Goal: Register for event/course

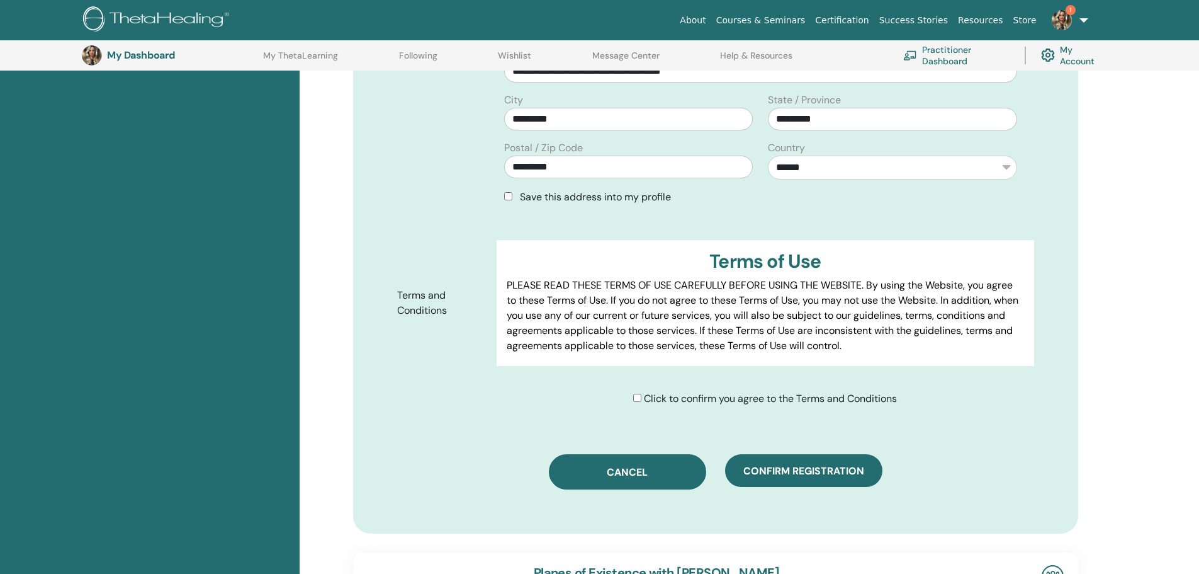
scroll to position [536, 0]
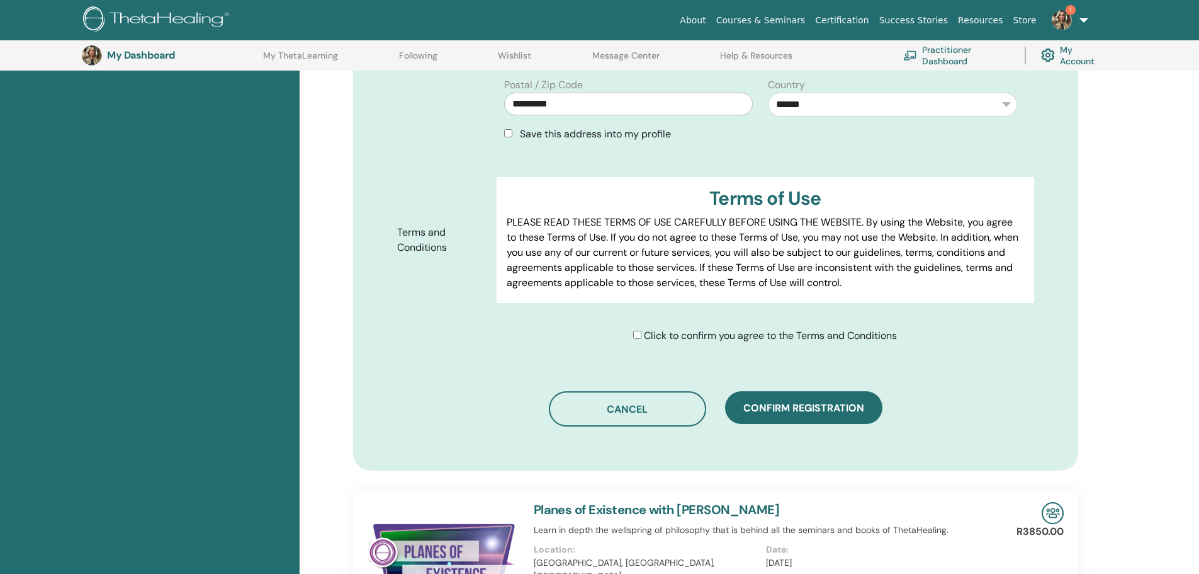
click at [806, 401] on span "Confirm registration" at bounding box center [804, 407] width 121 height 13
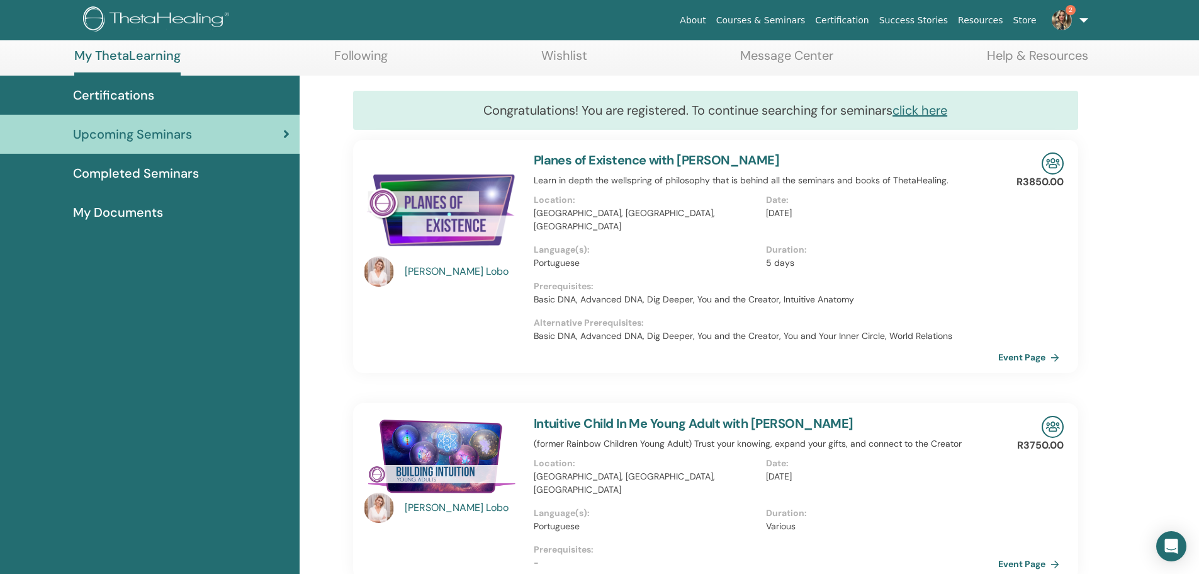
scroll to position [159, 0]
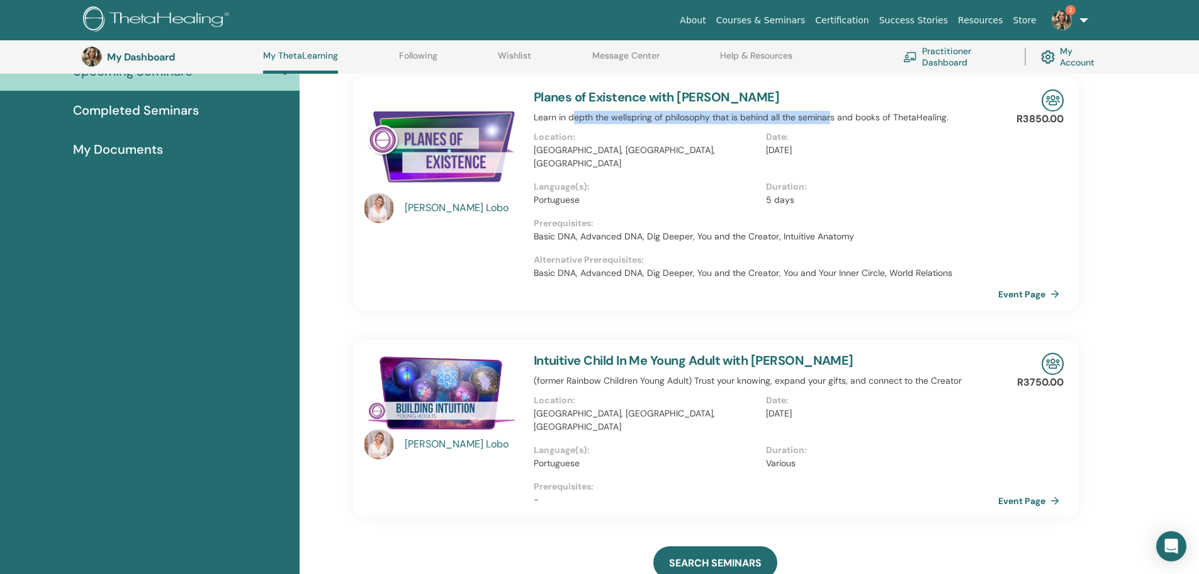
drag, startPoint x: 598, startPoint y: 115, endPoint x: 828, endPoint y: 110, distance: 230.5
click at [829, 111] on p "Learn in depth the wellspring of philosophy that is behind all the seminars and…" at bounding box center [766, 117] width 465 height 13
click at [593, 99] on link "Planes of Existence with [PERSON_NAME]" at bounding box center [657, 97] width 246 height 16
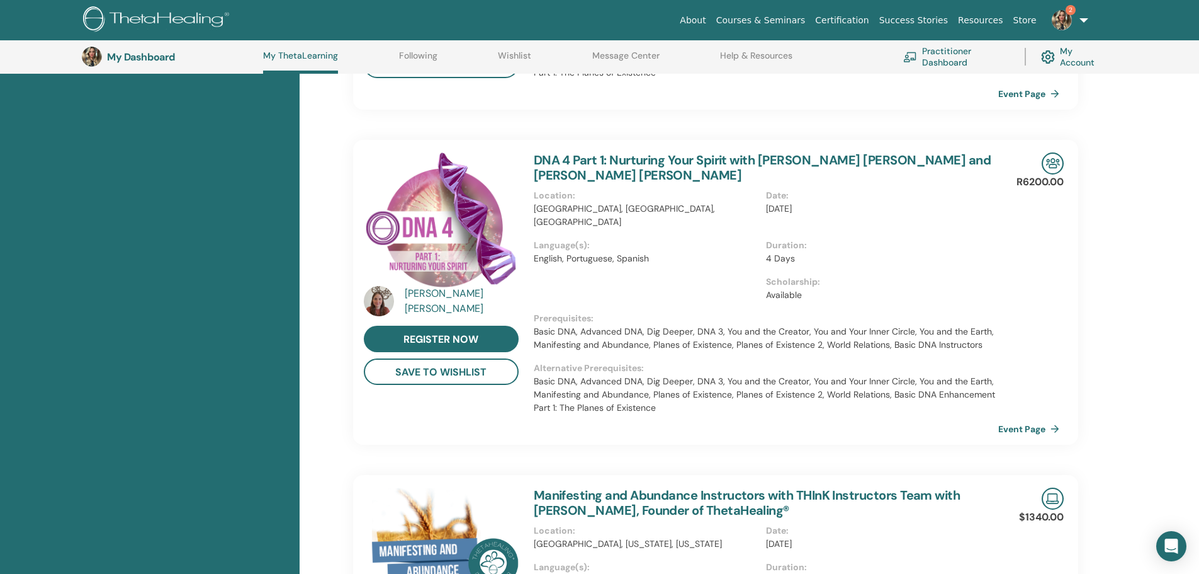
scroll to position [915, 0]
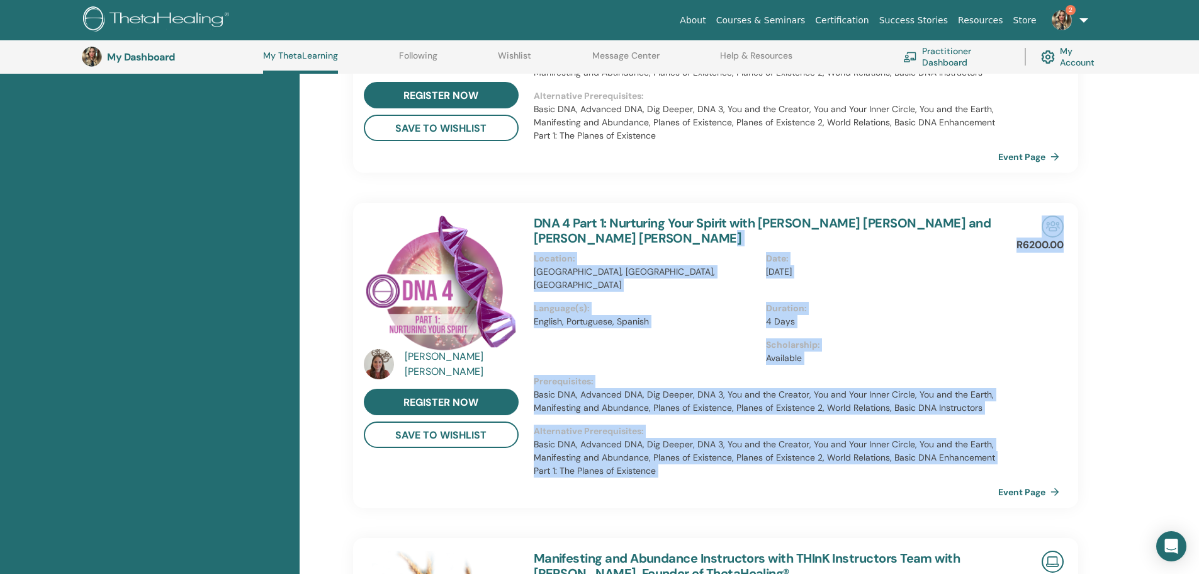
drag, startPoint x: 987, startPoint y: 217, endPoint x: 1107, endPoint y: 214, distance: 120.3
click at [1107, 214] on div "Congratulations! You are registered. To continue searching for seminars click h…" at bounding box center [750, 128] width 900 height 1743
click at [1026, 278] on div "R6200.00 Event Page" at bounding box center [1048, 355] width 47 height 305
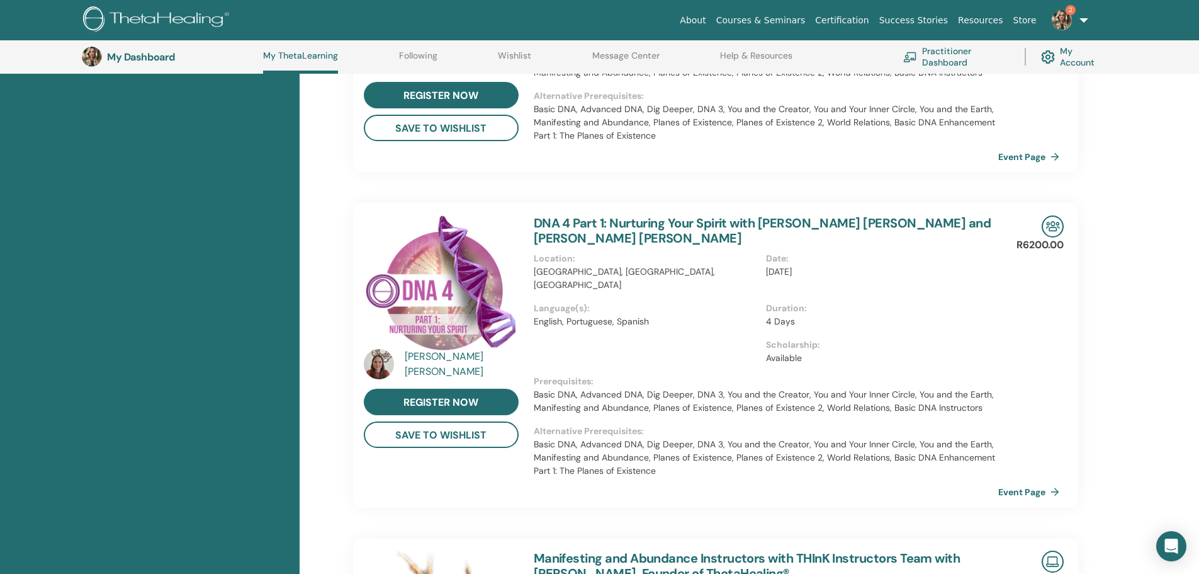
click at [607, 215] on link "DNA 4 Part 1: Nurturing Your Spirit with [PERSON_NAME] [PERSON_NAME] and [PERSO…" at bounding box center [763, 230] width 458 height 31
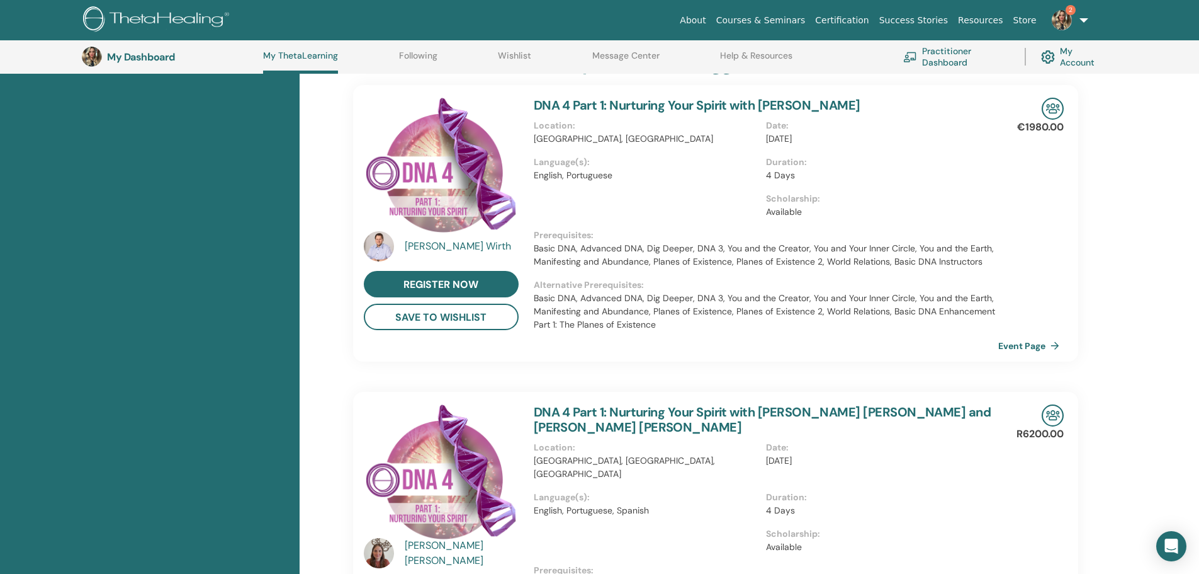
scroll to position [789, 0]
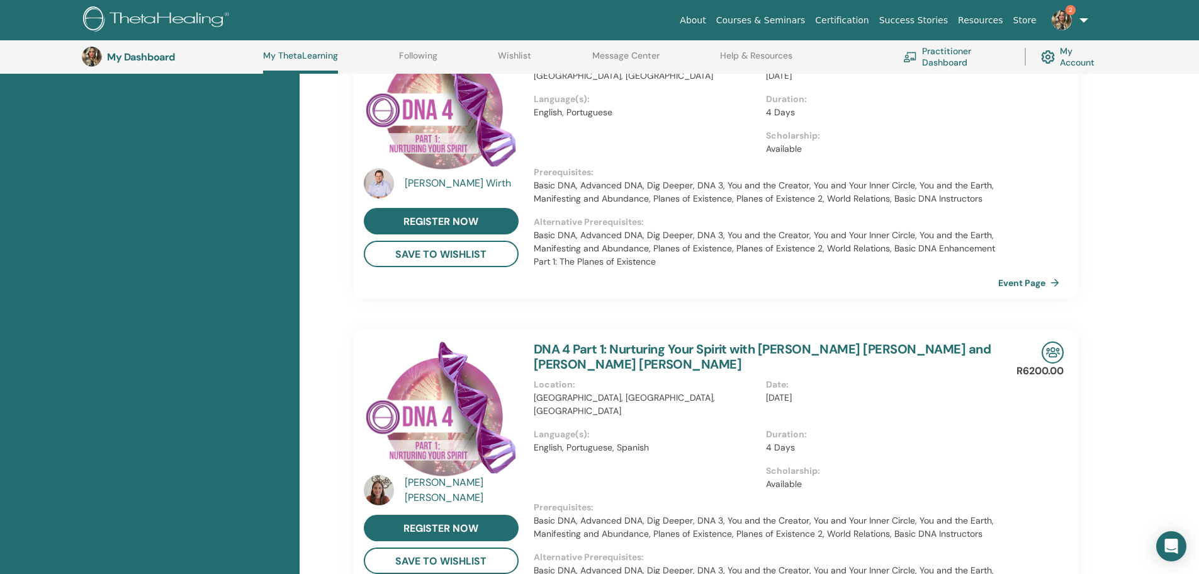
click at [596, 341] on link "DNA 4 Part 1: Nurturing Your Spirit with [PERSON_NAME] [PERSON_NAME] and [PERSO…" at bounding box center [763, 356] width 458 height 31
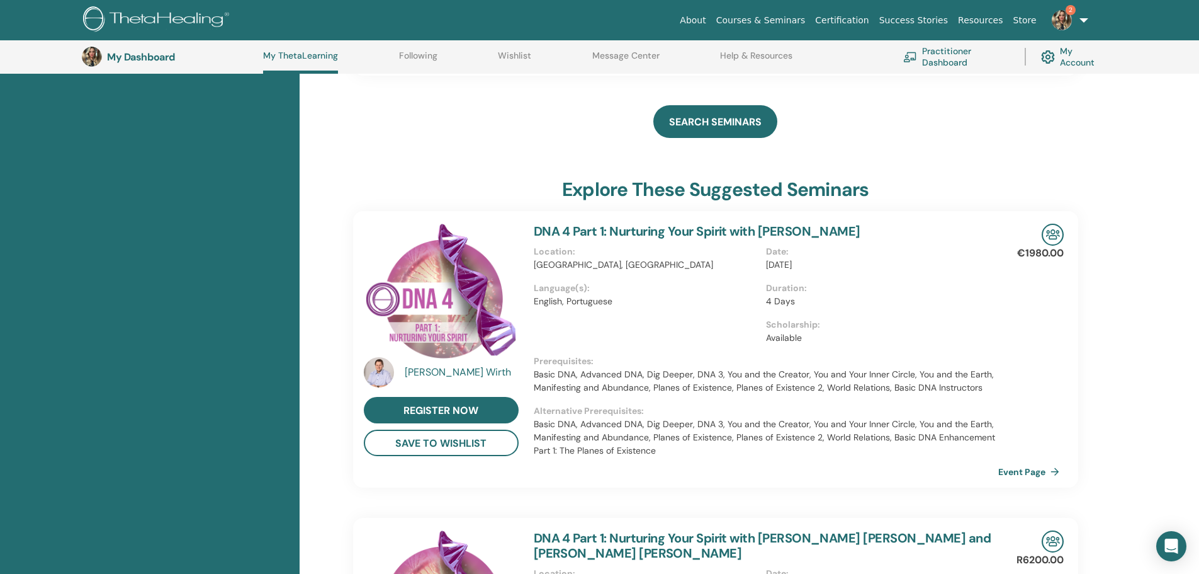
scroll to position [411, 0]
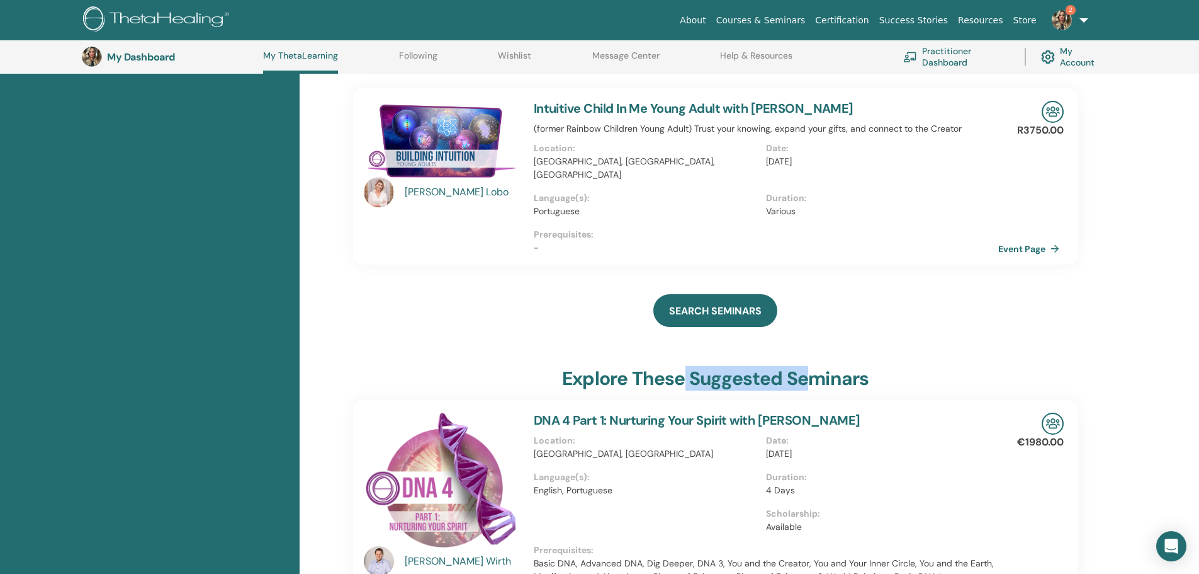
drag, startPoint x: 684, startPoint y: 353, endPoint x: 807, endPoint y: 351, distance: 122.8
click at [807, 367] on h3 "explore these suggested seminars" at bounding box center [715, 378] width 307 height 23
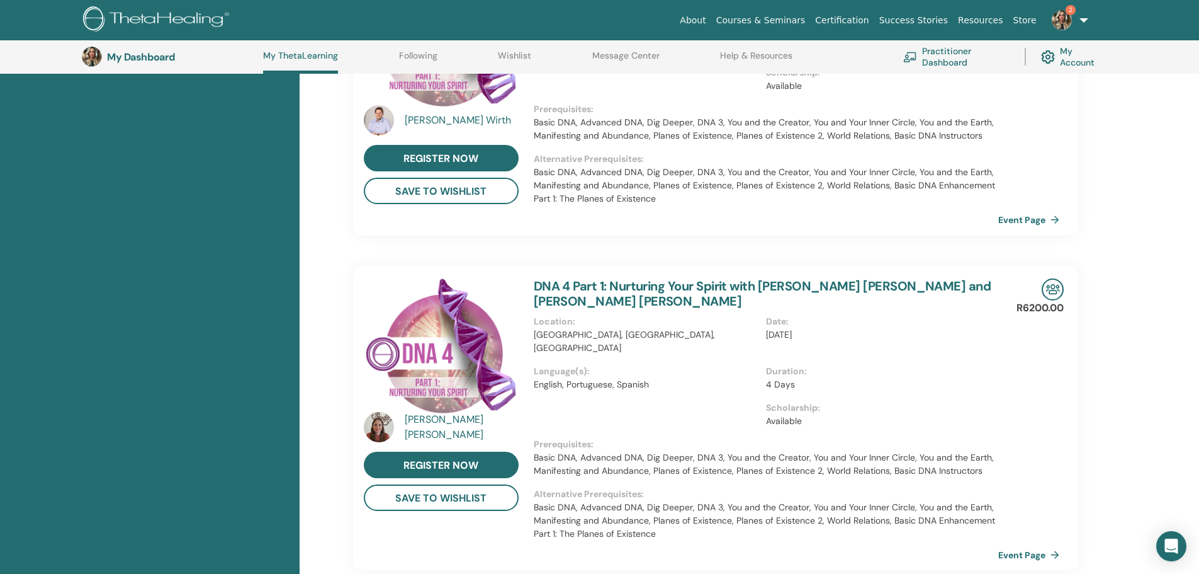
scroll to position [600, 0]
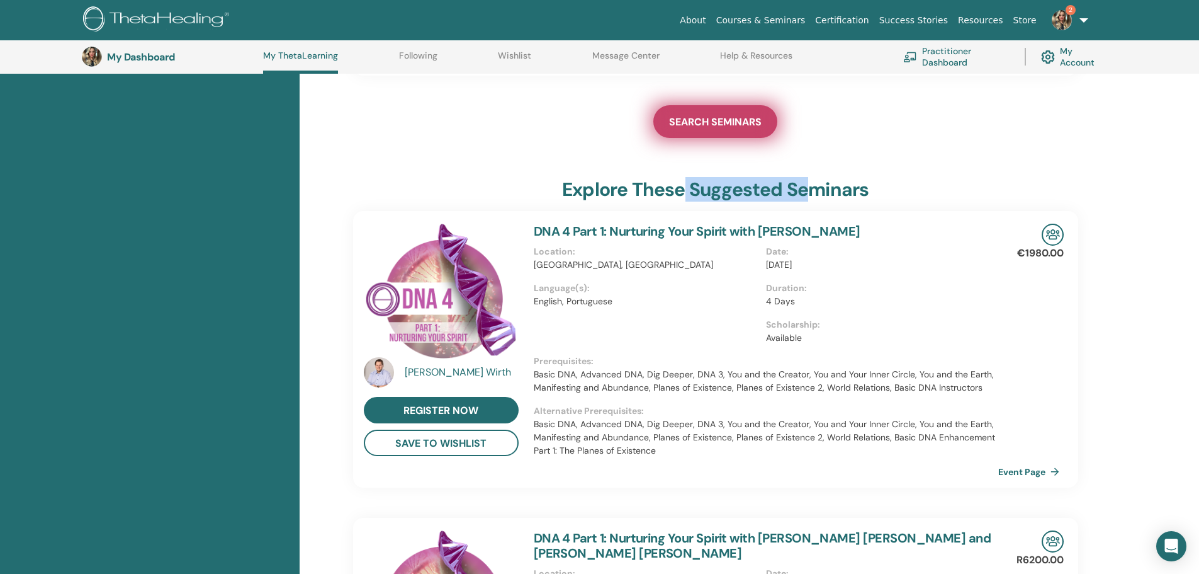
click at [737, 115] on span "SEARCH SEMINARS" at bounding box center [715, 121] width 93 height 13
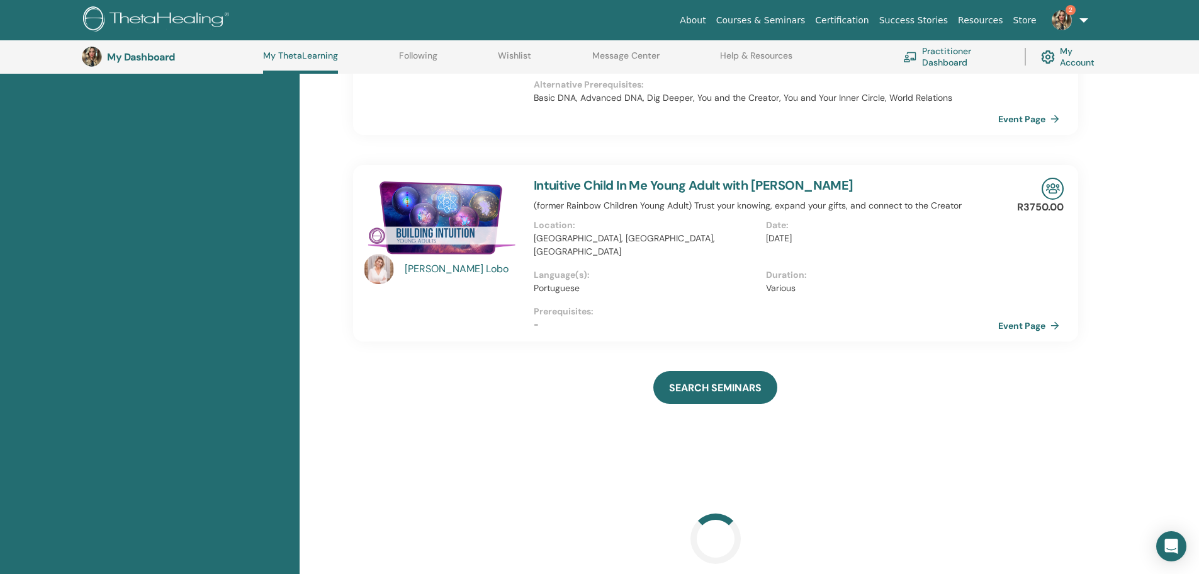
scroll to position [159, 0]
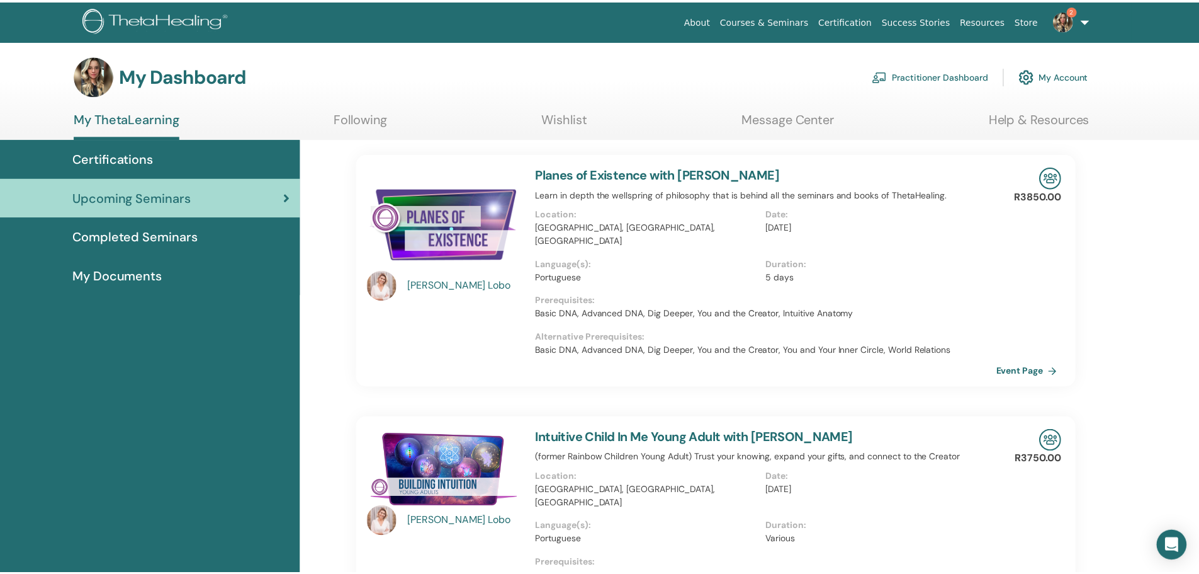
scroll to position [160, 0]
